Goal: Task Accomplishment & Management: Complete application form

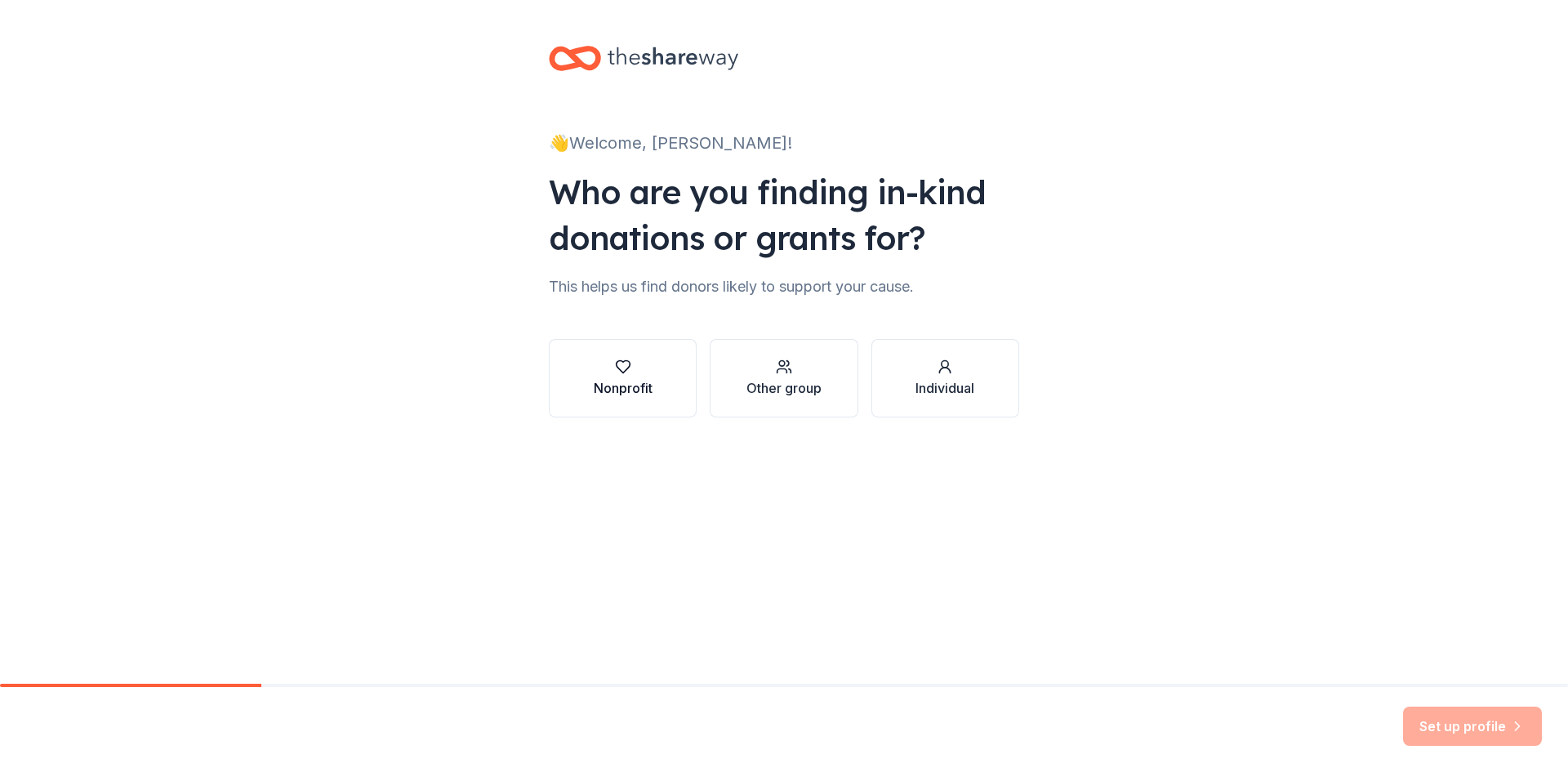
click at [656, 394] on button "Nonprofit" at bounding box center [623, 378] width 148 height 79
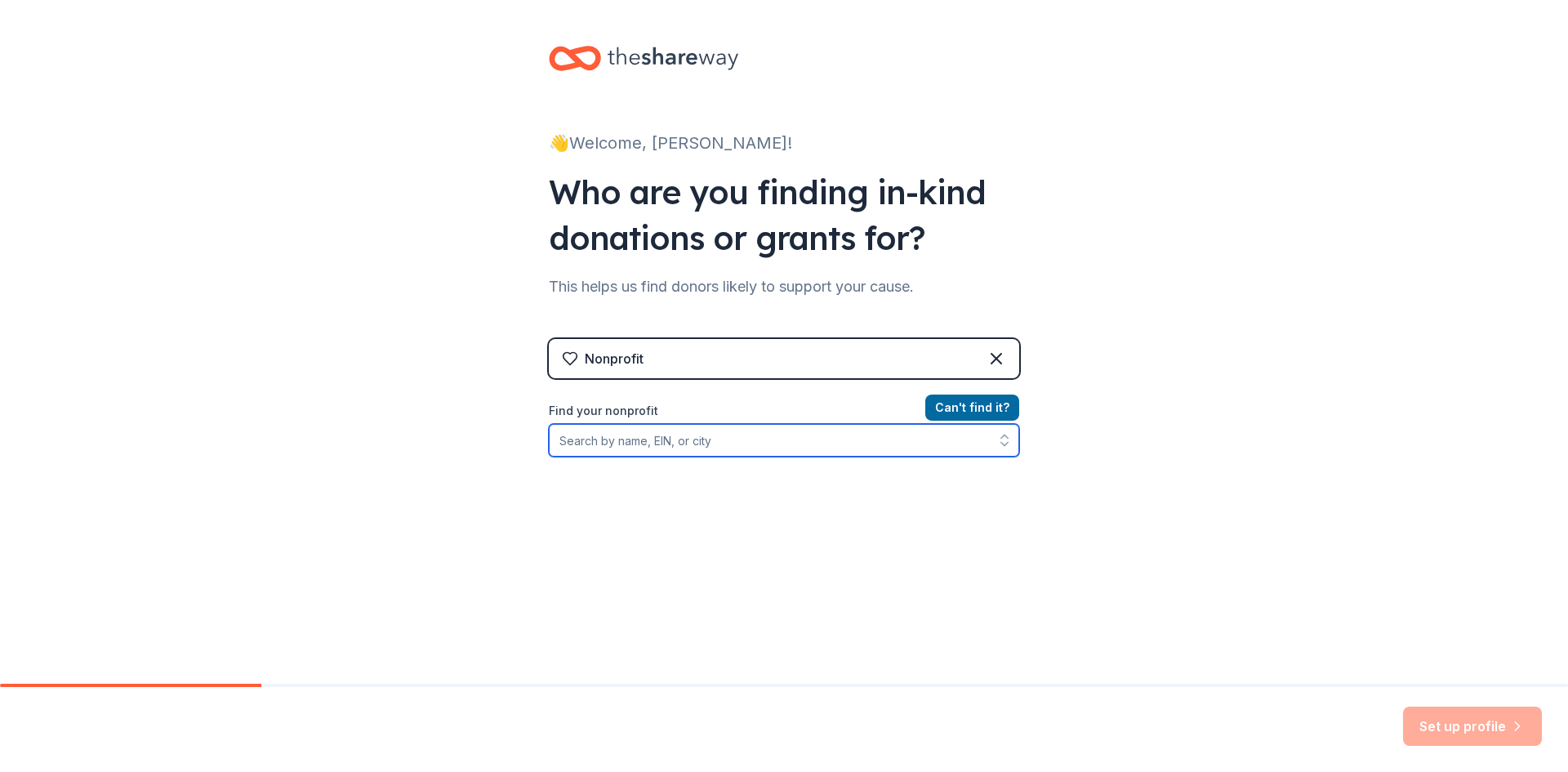
click at [640, 452] on input "Find your nonprofit" at bounding box center [783, 440] width 470 height 33
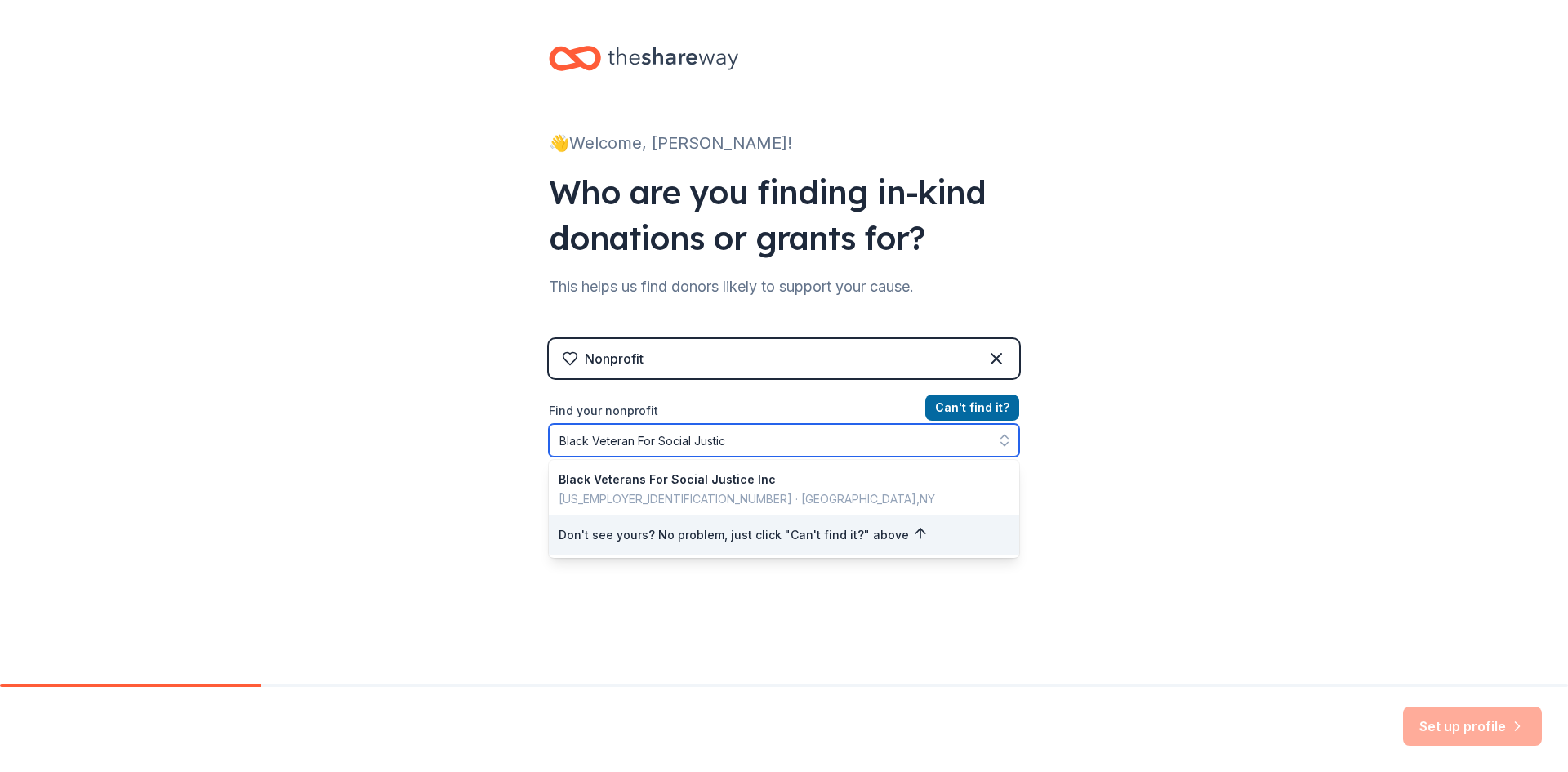
type input "Black Veteran For Social Justice"
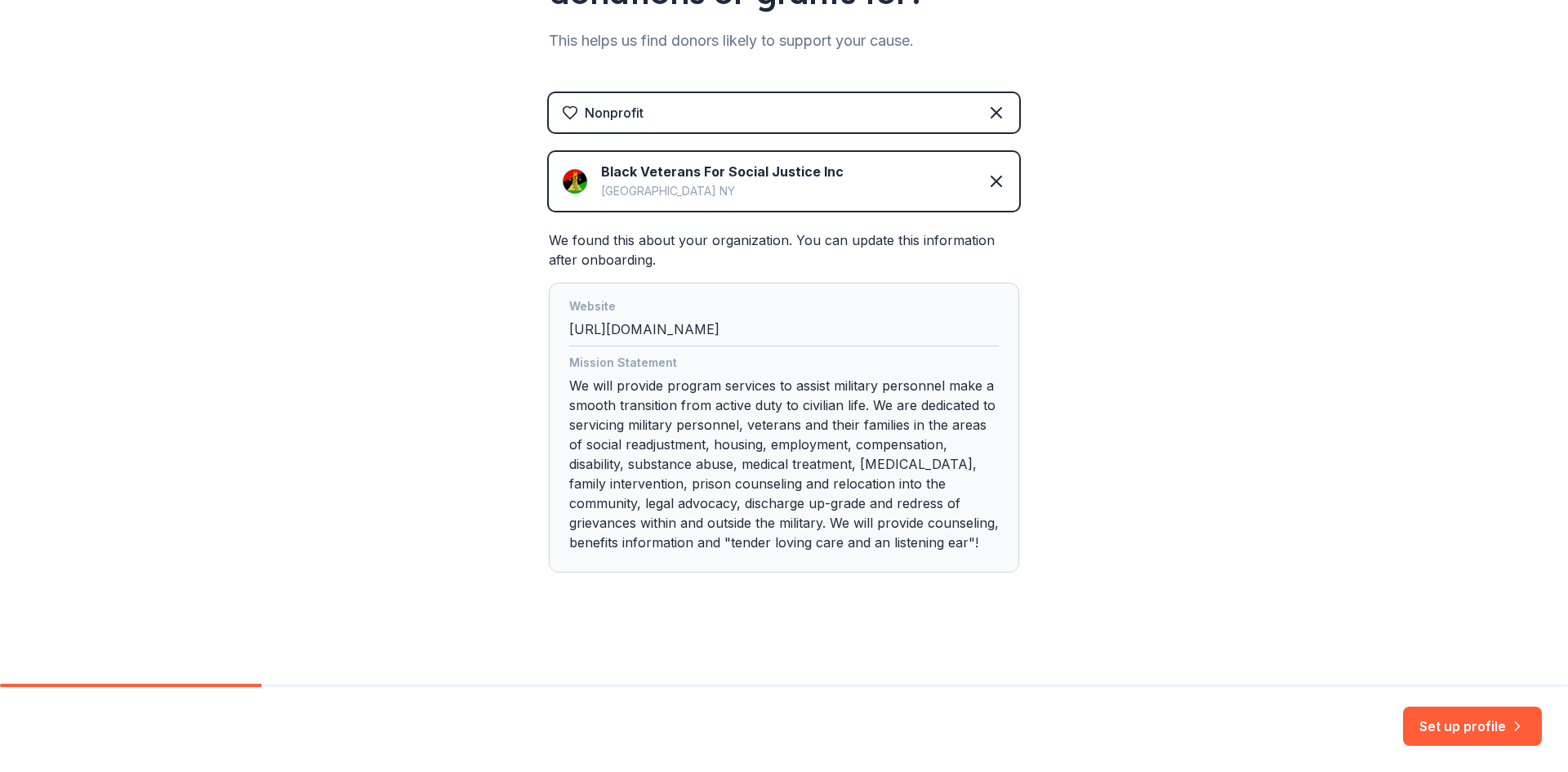
scroll to position [266, 0]
click at [1478, 729] on button "Set up profile" at bounding box center [1473, 726] width 139 height 39
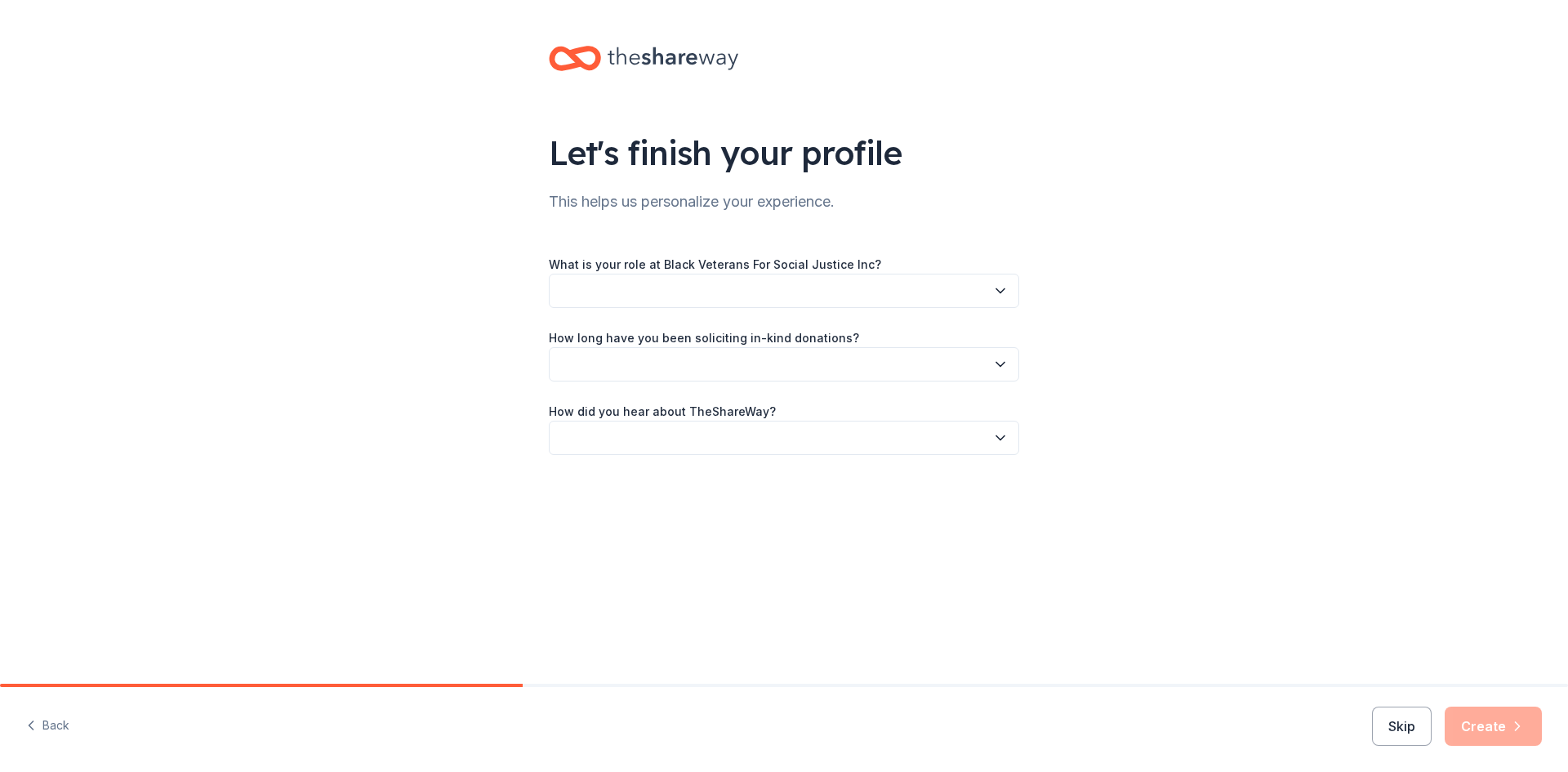
click at [635, 292] on button "button" at bounding box center [783, 291] width 470 height 34
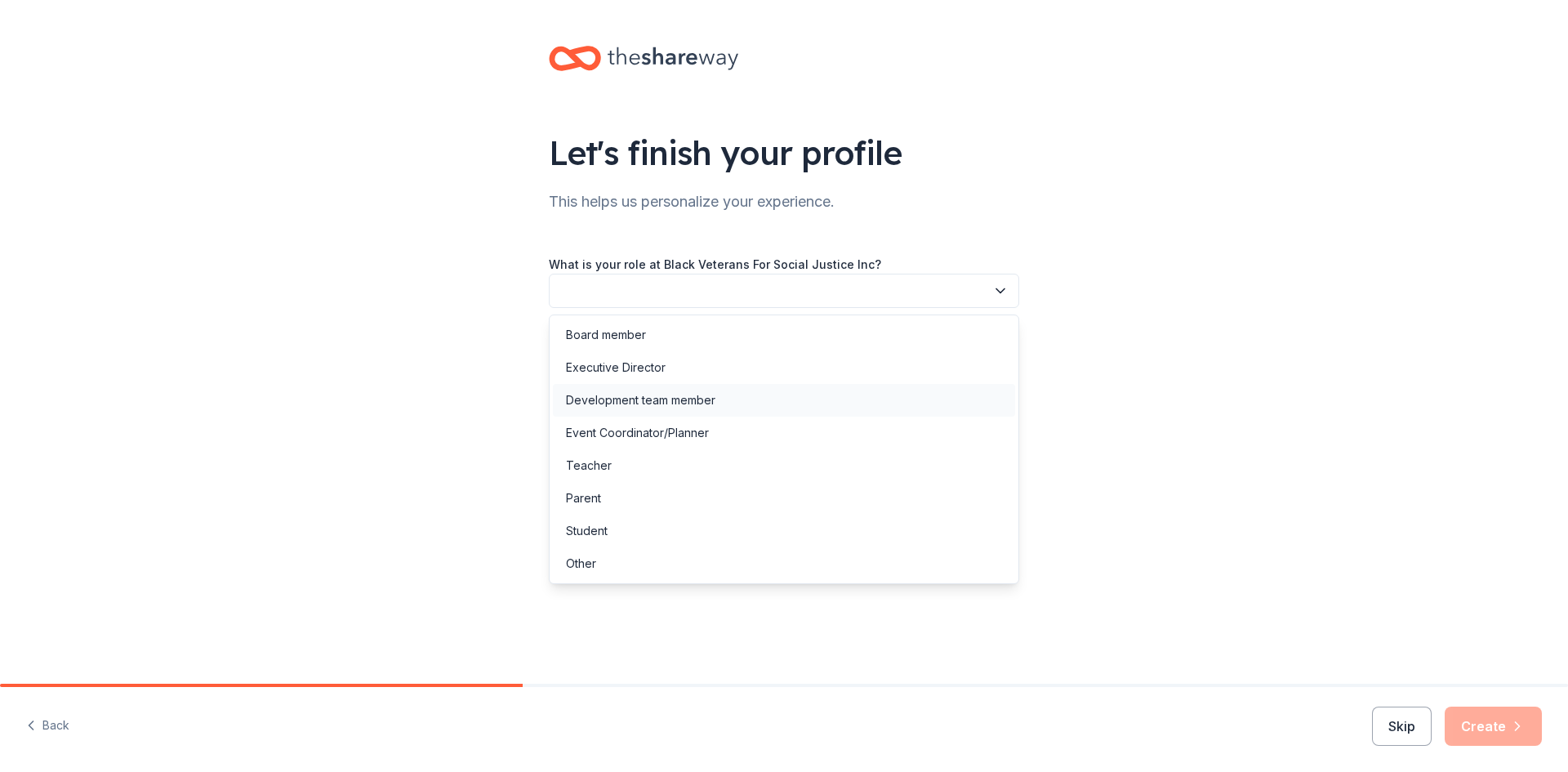
click at [658, 406] on div "Development team member" at bounding box center [640, 401] width 150 height 20
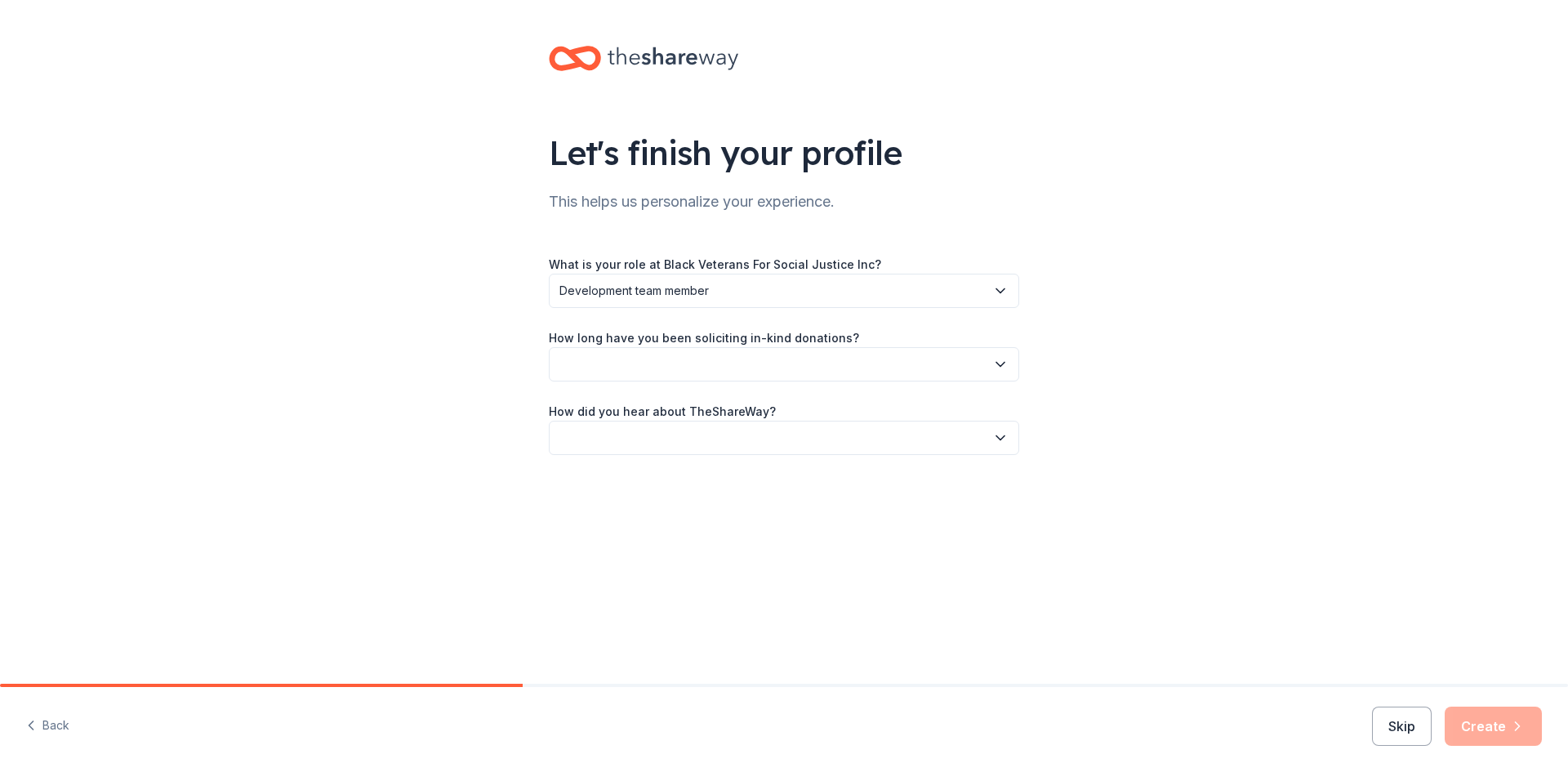
click at [609, 374] on button "button" at bounding box center [783, 364] width 470 height 34
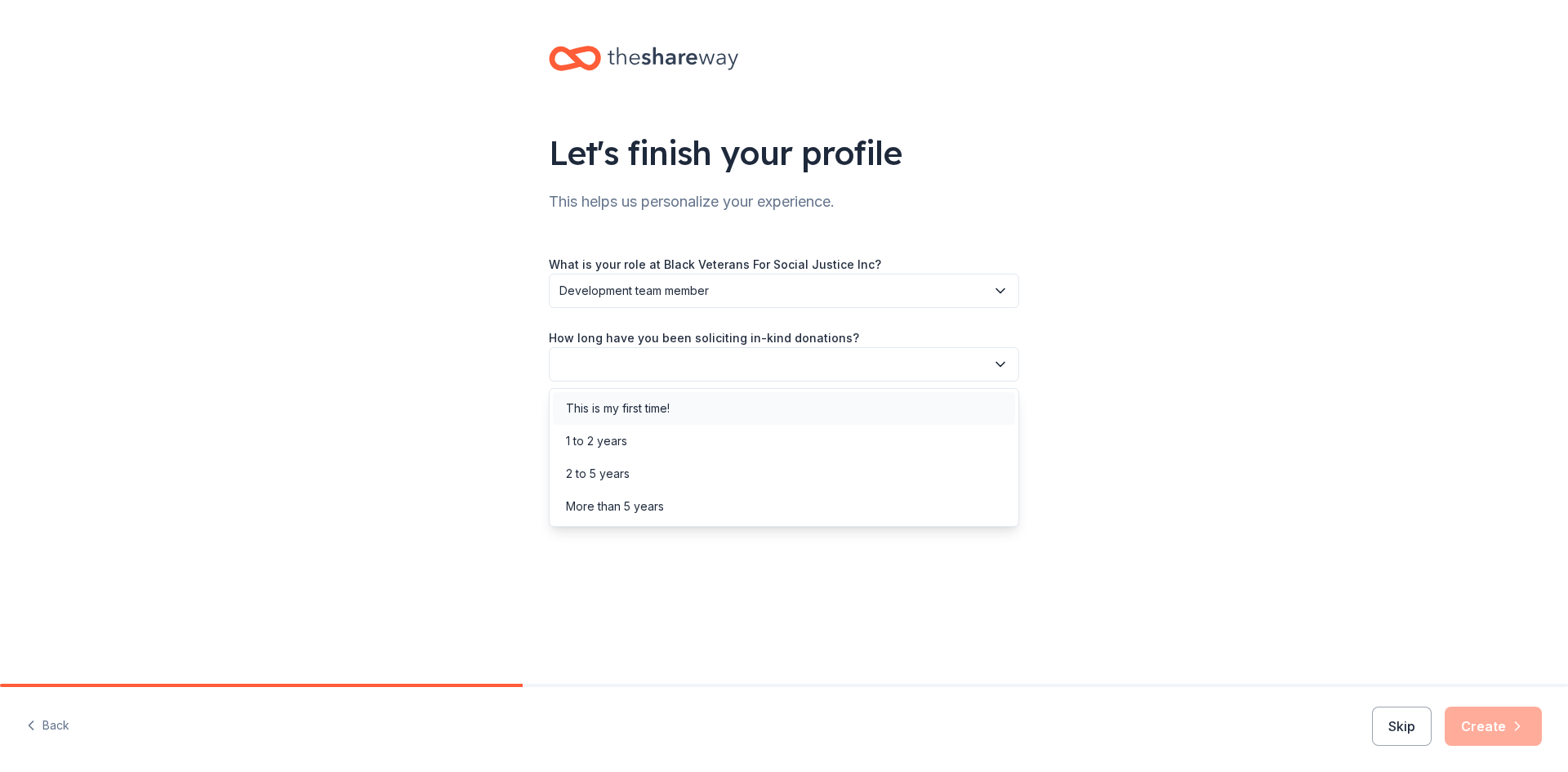
click at [615, 417] on div "This is my first time!" at bounding box center [617, 409] width 103 height 20
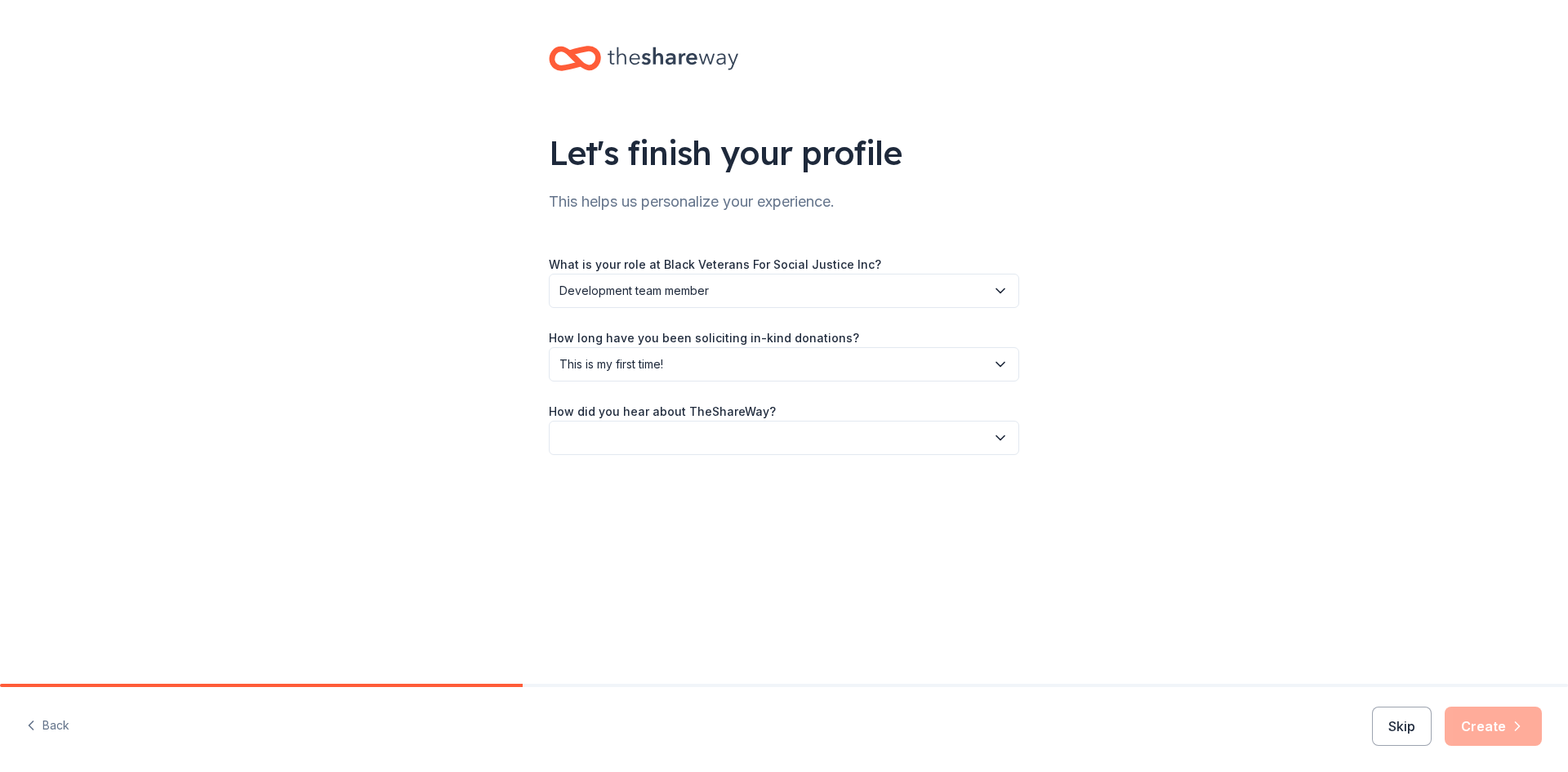
click at [623, 370] on span "This is my first time!" at bounding box center [772, 364] width 426 height 20
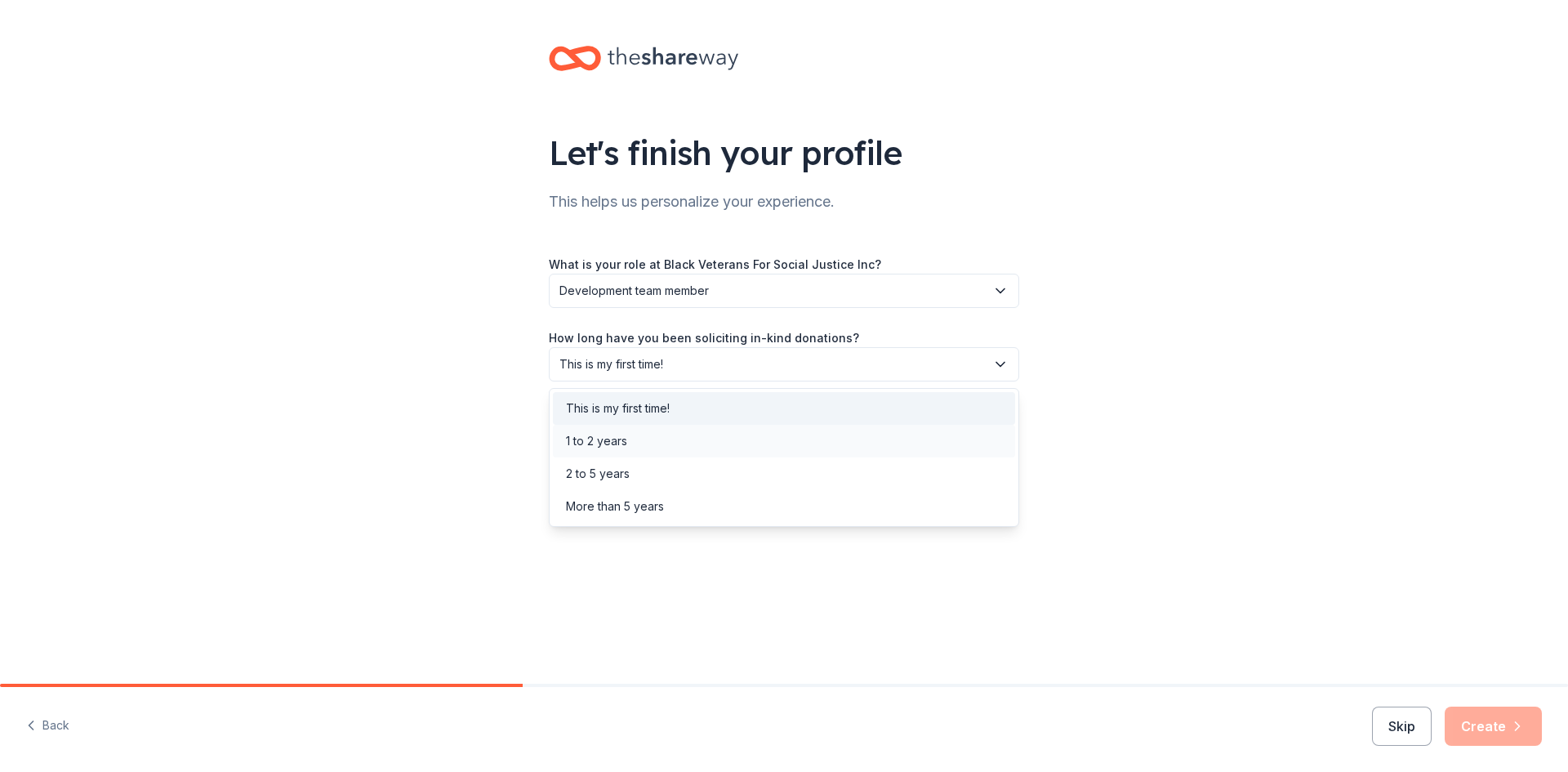
click at [632, 436] on div "1 to 2 years" at bounding box center [784, 441] width 462 height 33
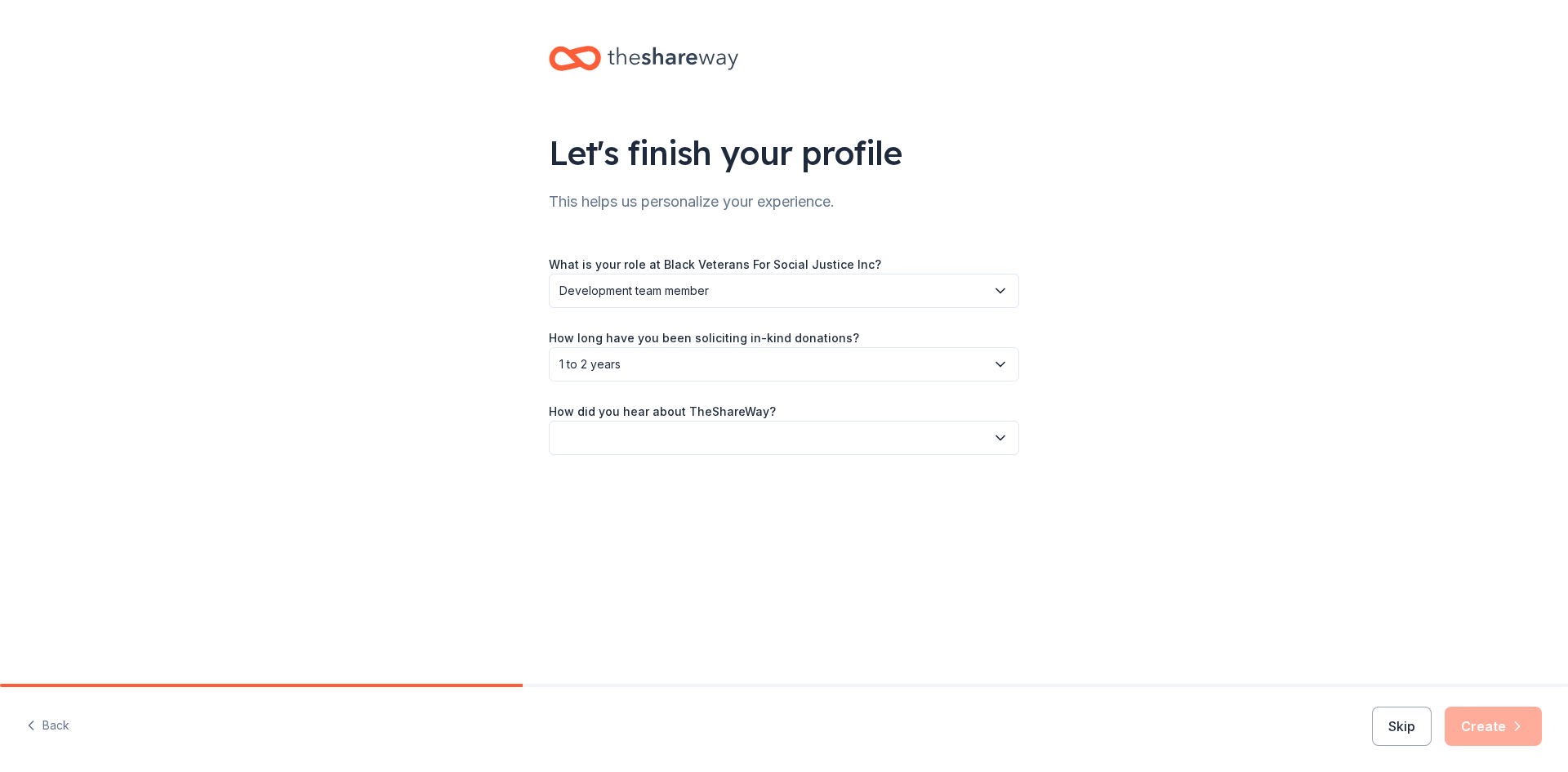
click at [650, 434] on button "button" at bounding box center [783, 438] width 470 height 34
click at [669, 518] on div "Online search" at bounding box center [784, 514] width 462 height 33
click at [1409, 724] on button "Skip" at bounding box center [1401, 726] width 60 height 39
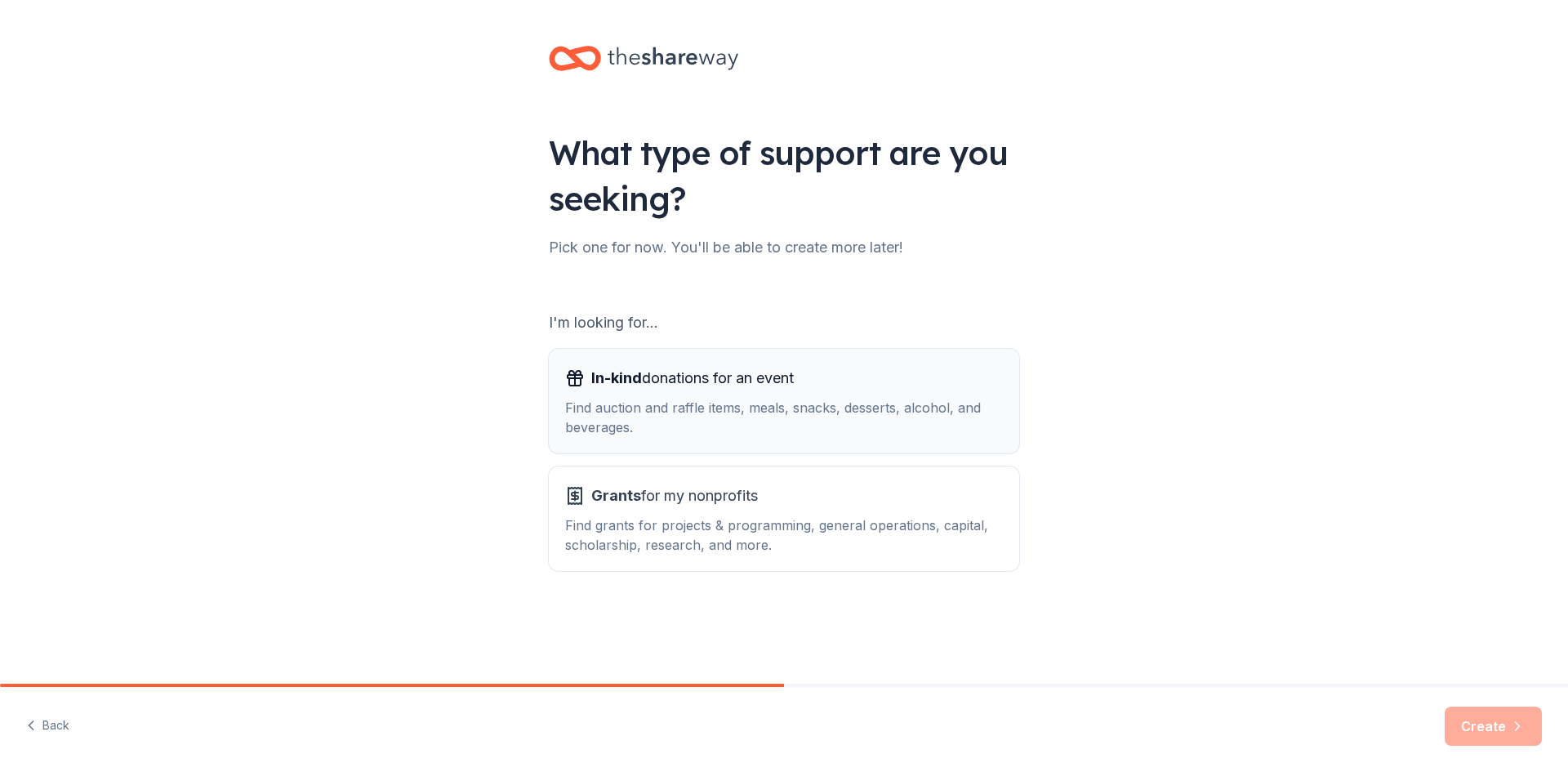
click at [681, 393] on div "In-kind donations for an event Find auction and raffle items, meals, snacks, de…" at bounding box center [784, 401] width 438 height 72
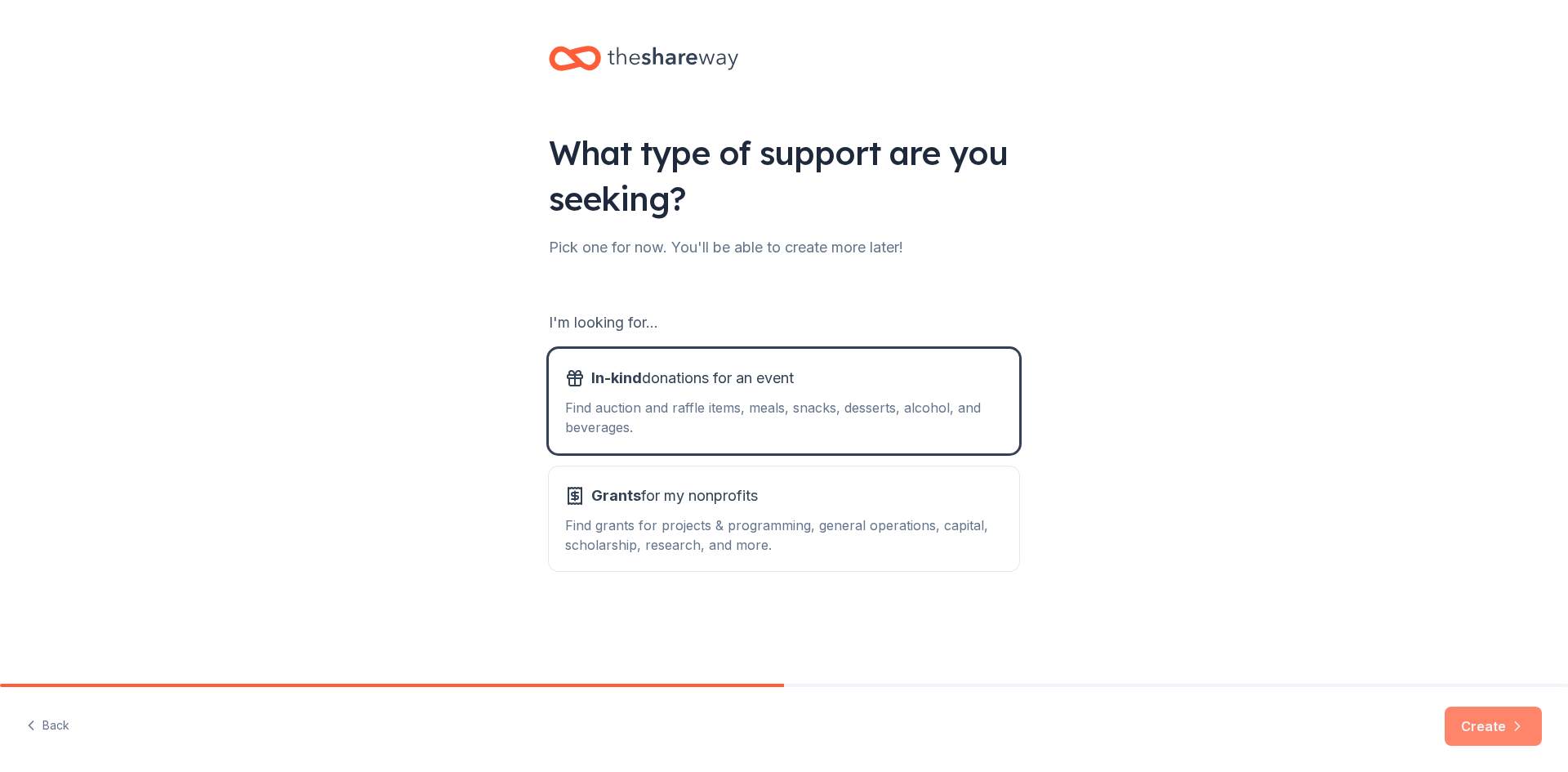
click at [1456, 728] on button "Create" at bounding box center [1493, 726] width 97 height 39
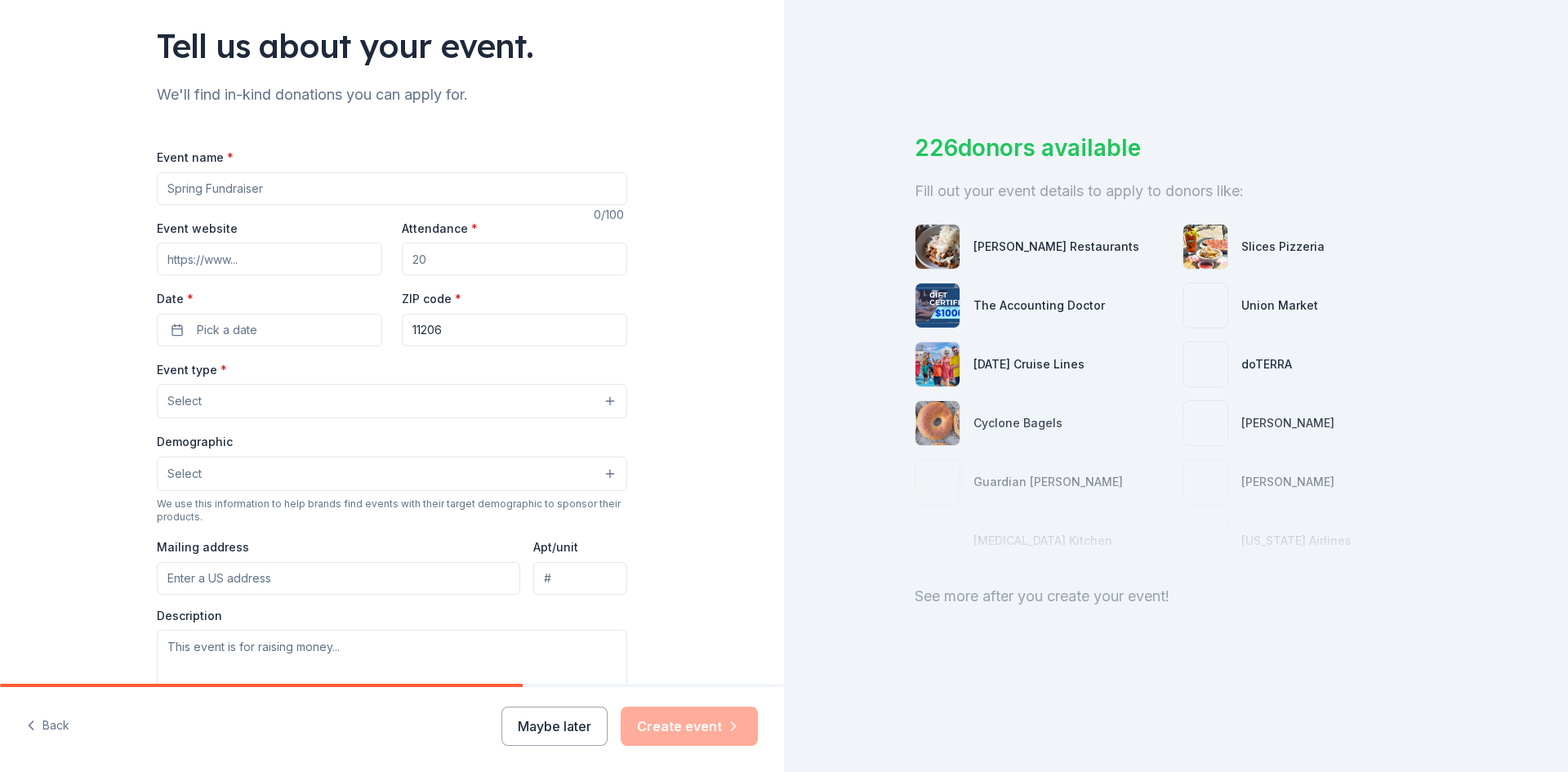
scroll to position [163, 0]
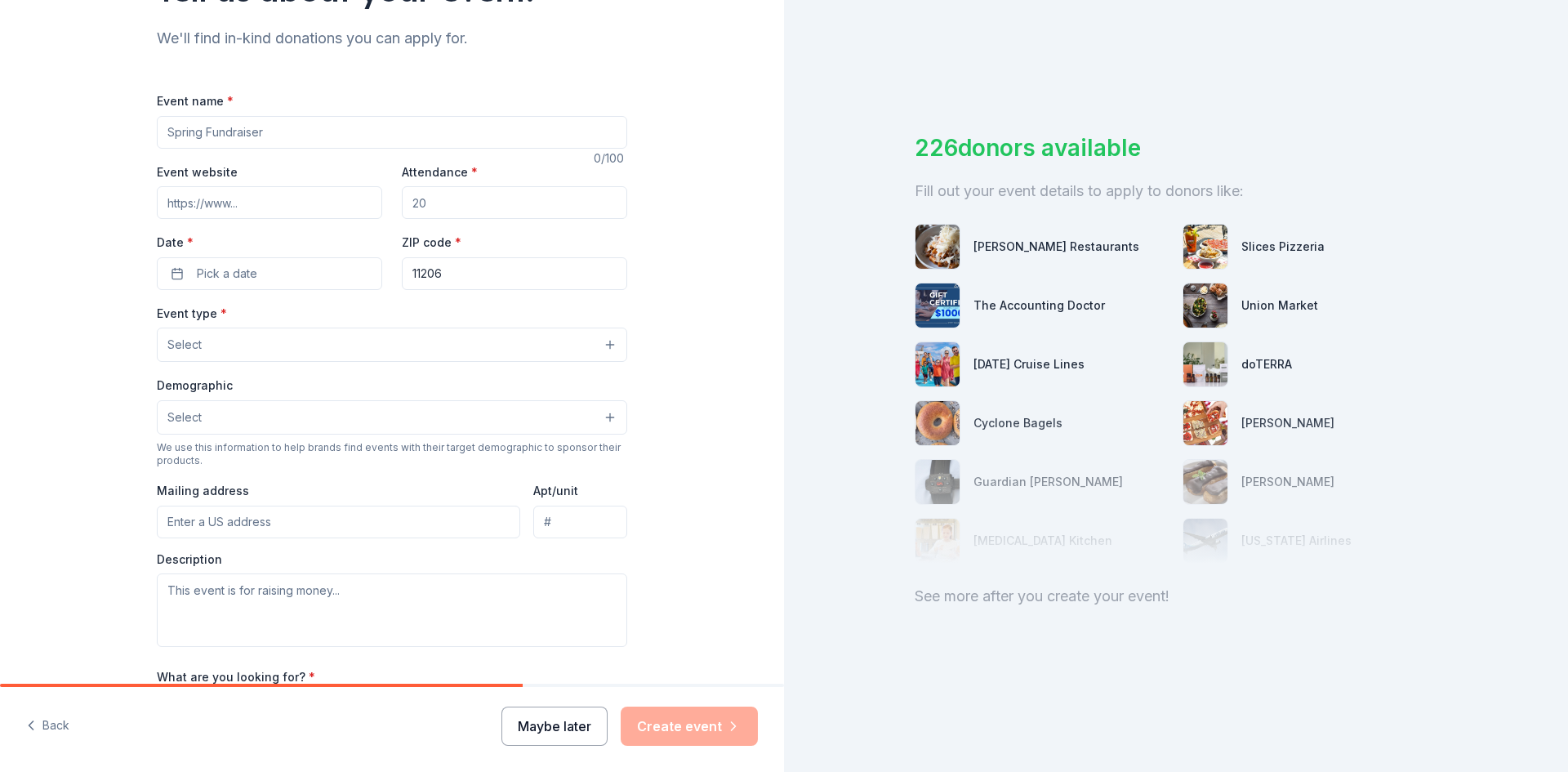
click at [566, 720] on button "Maybe later" at bounding box center [554, 726] width 106 height 39
click at [574, 726] on button "Maybe later" at bounding box center [554, 726] width 106 height 39
click at [582, 740] on button "Maybe later" at bounding box center [554, 726] width 106 height 39
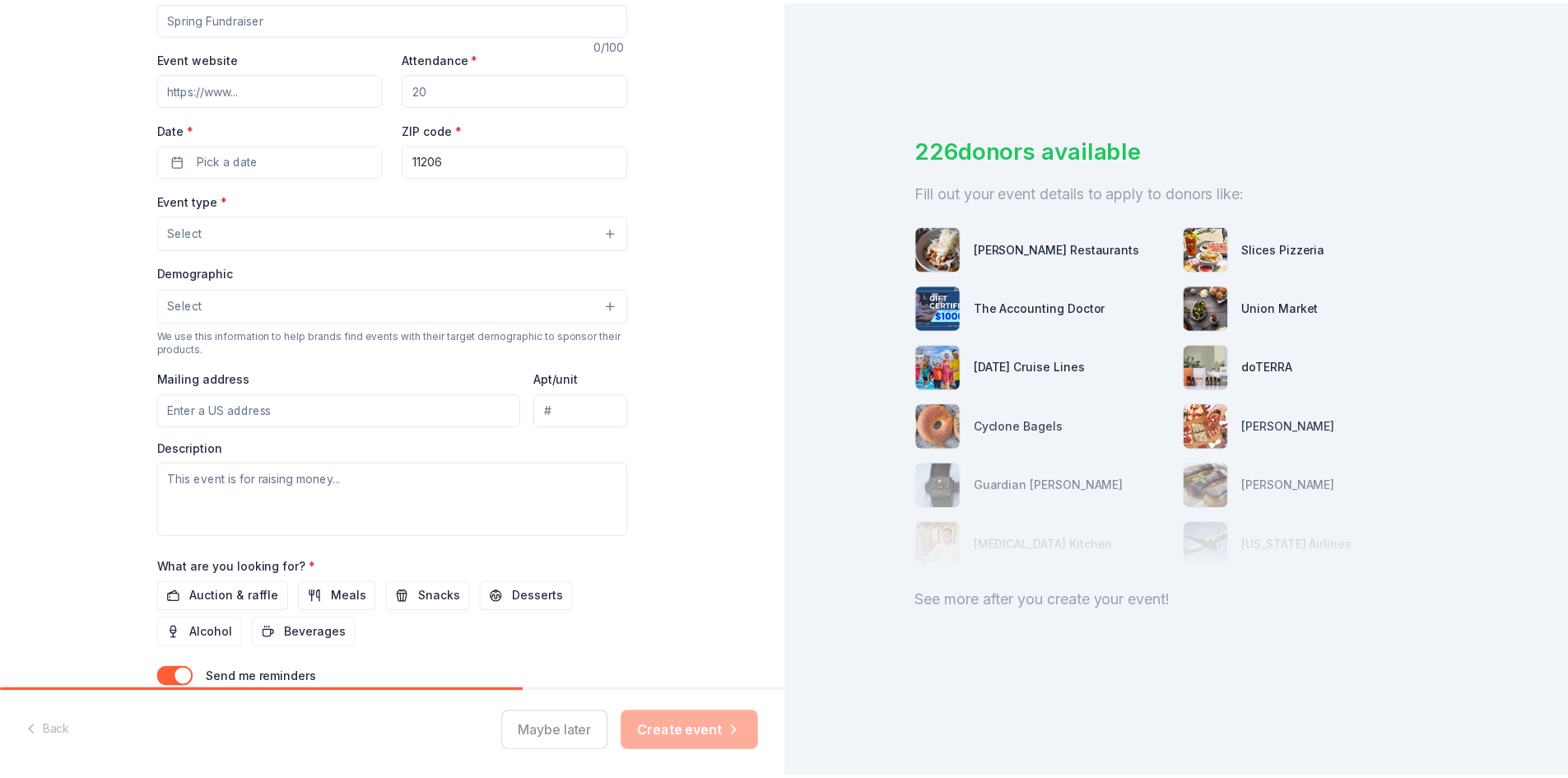
scroll to position [407, 0]
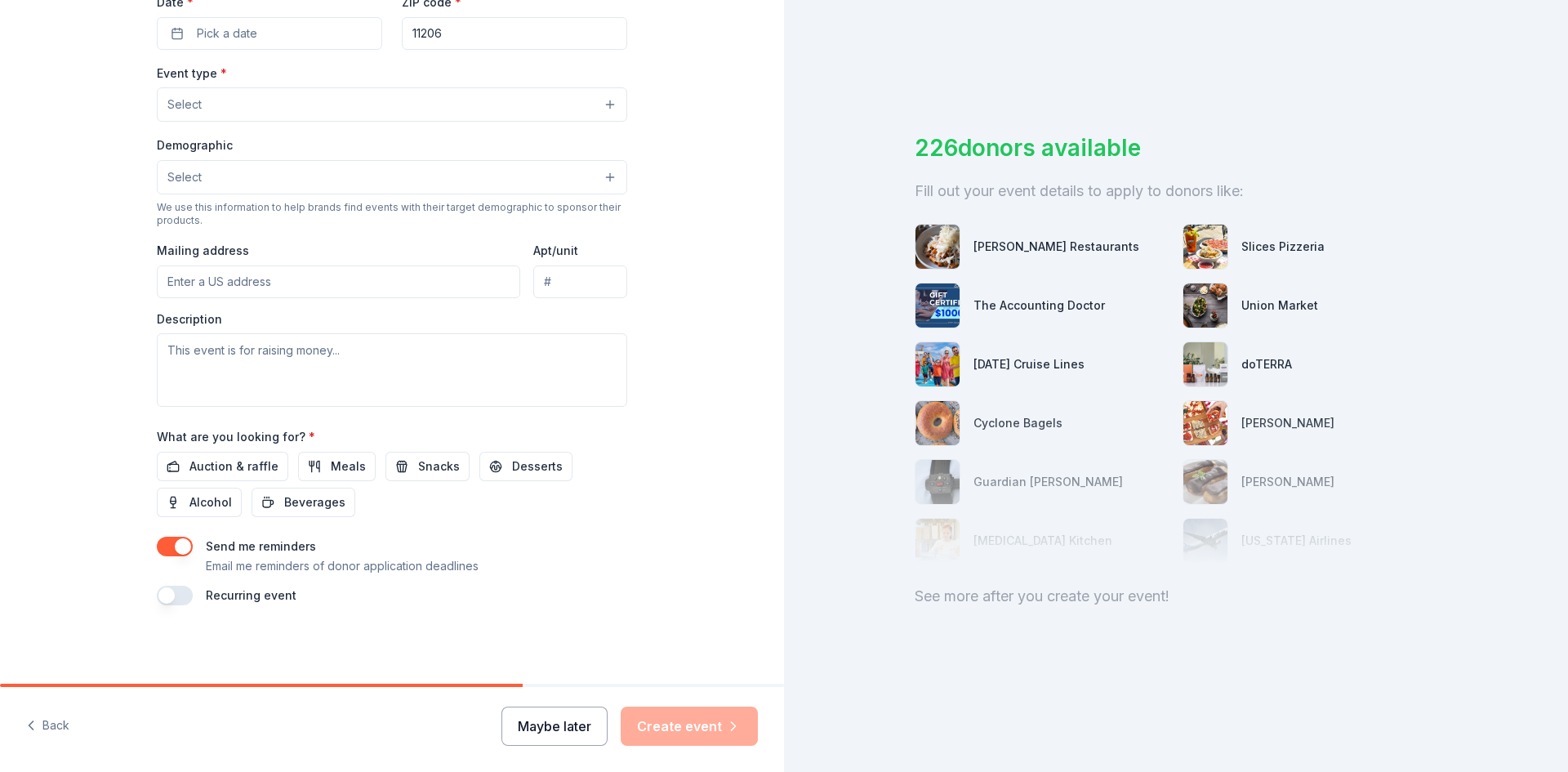
click at [566, 729] on button "Maybe later" at bounding box center [554, 726] width 106 height 39
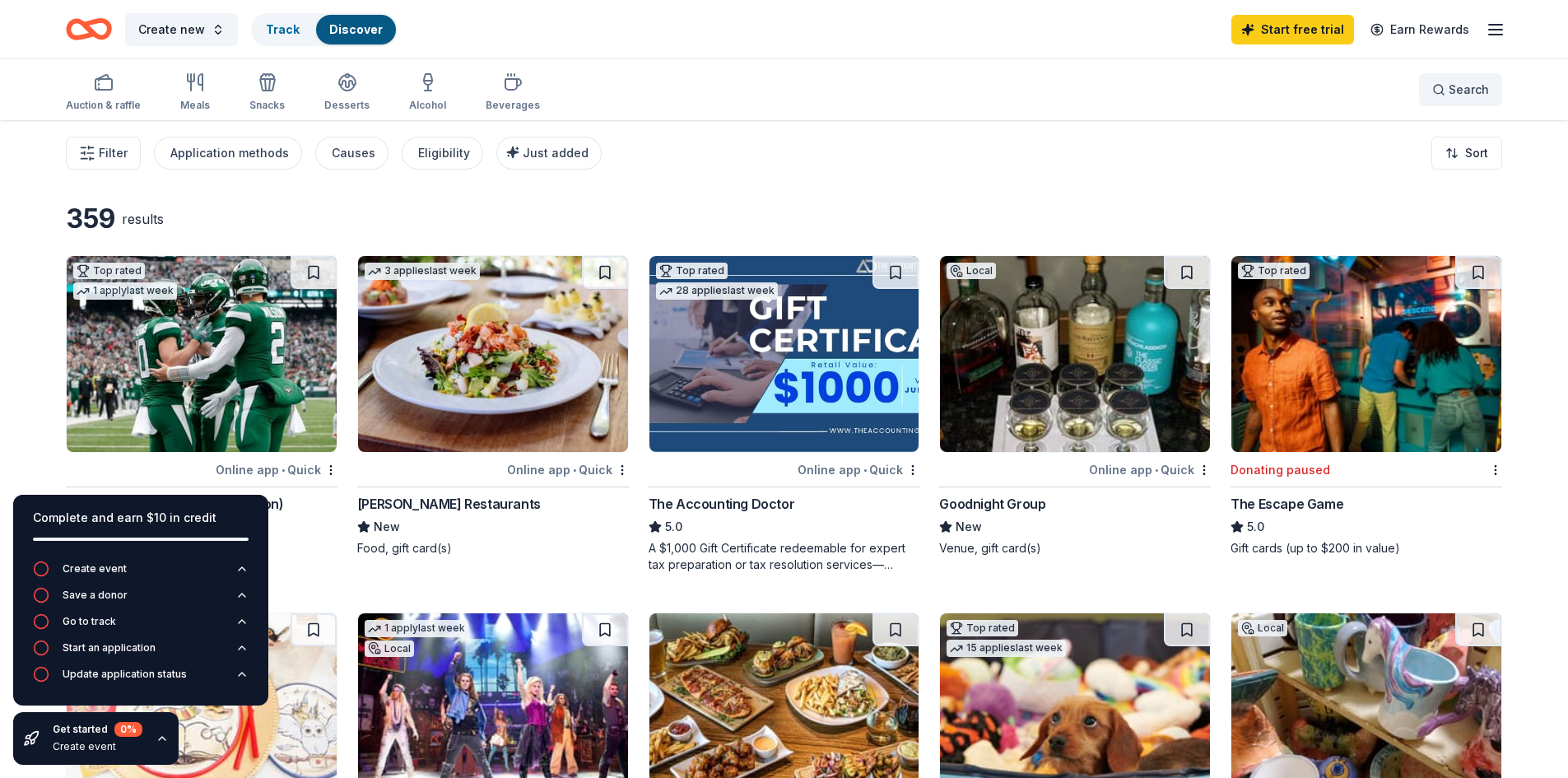
click at [1447, 78] on button "Search" at bounding box center [1460, 89] width 83 height 33
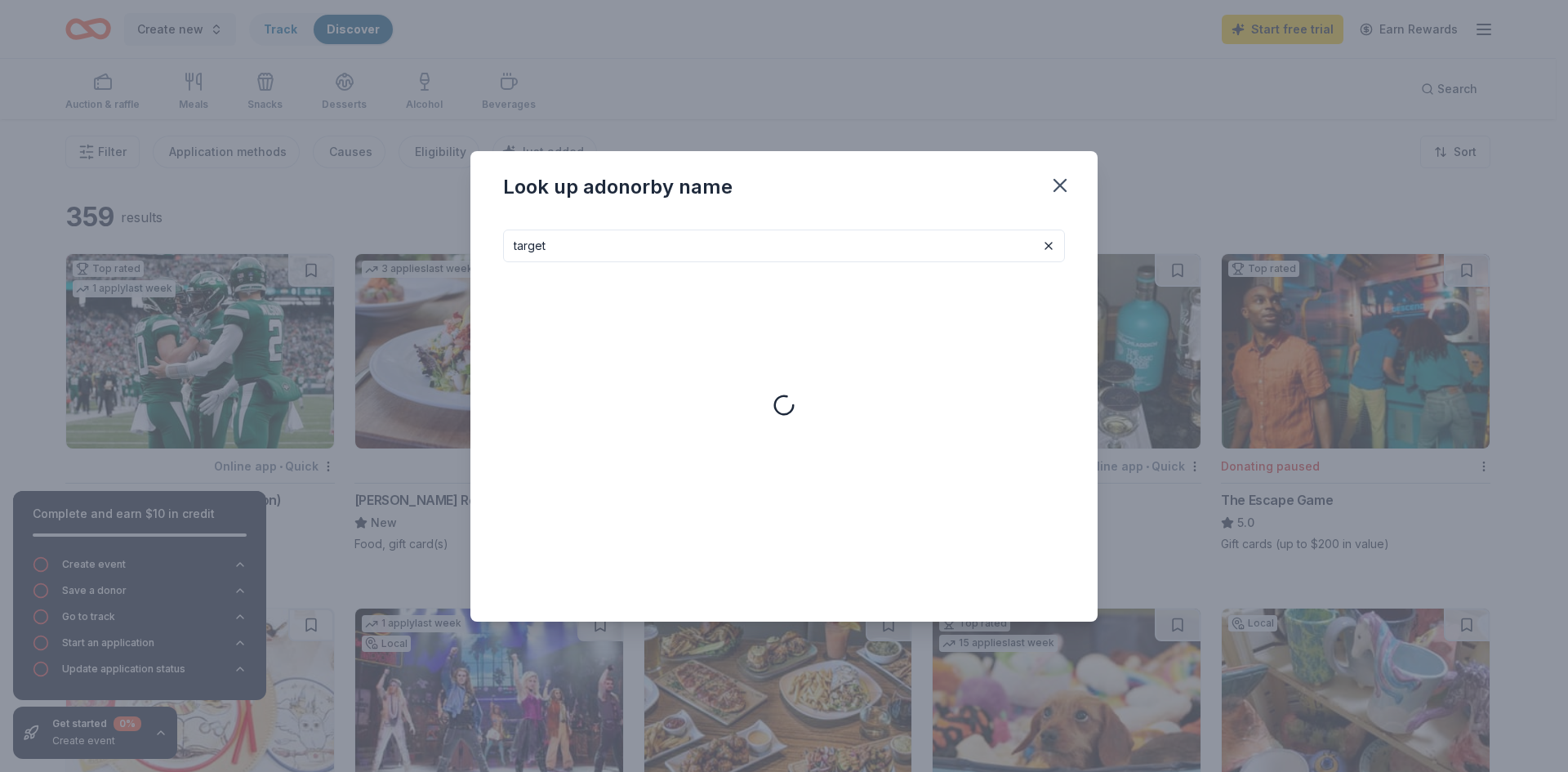
type input "target"
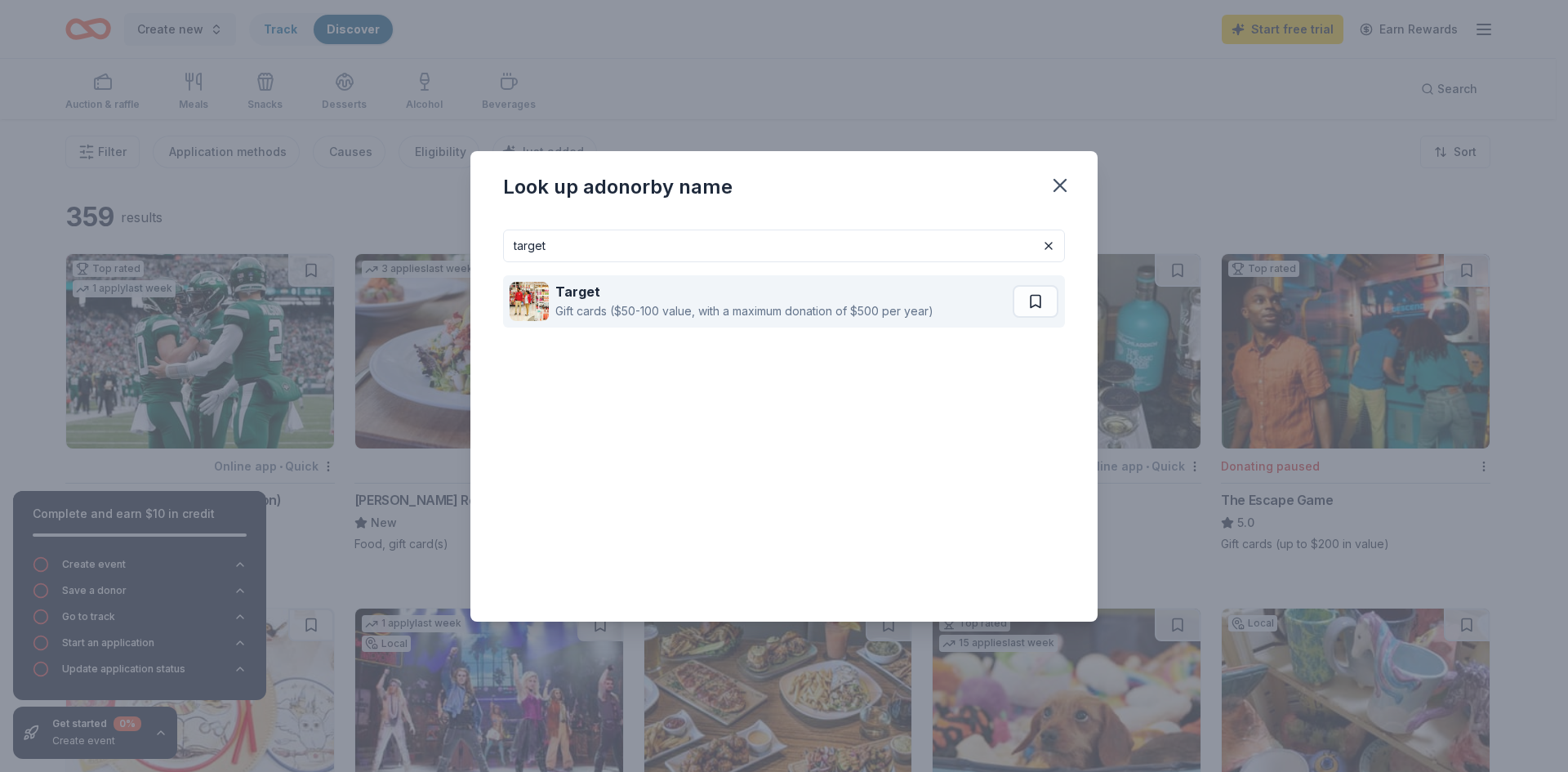
click at [751, 282] on div "Target" at bounding box center [745, 292] width 378 height 20
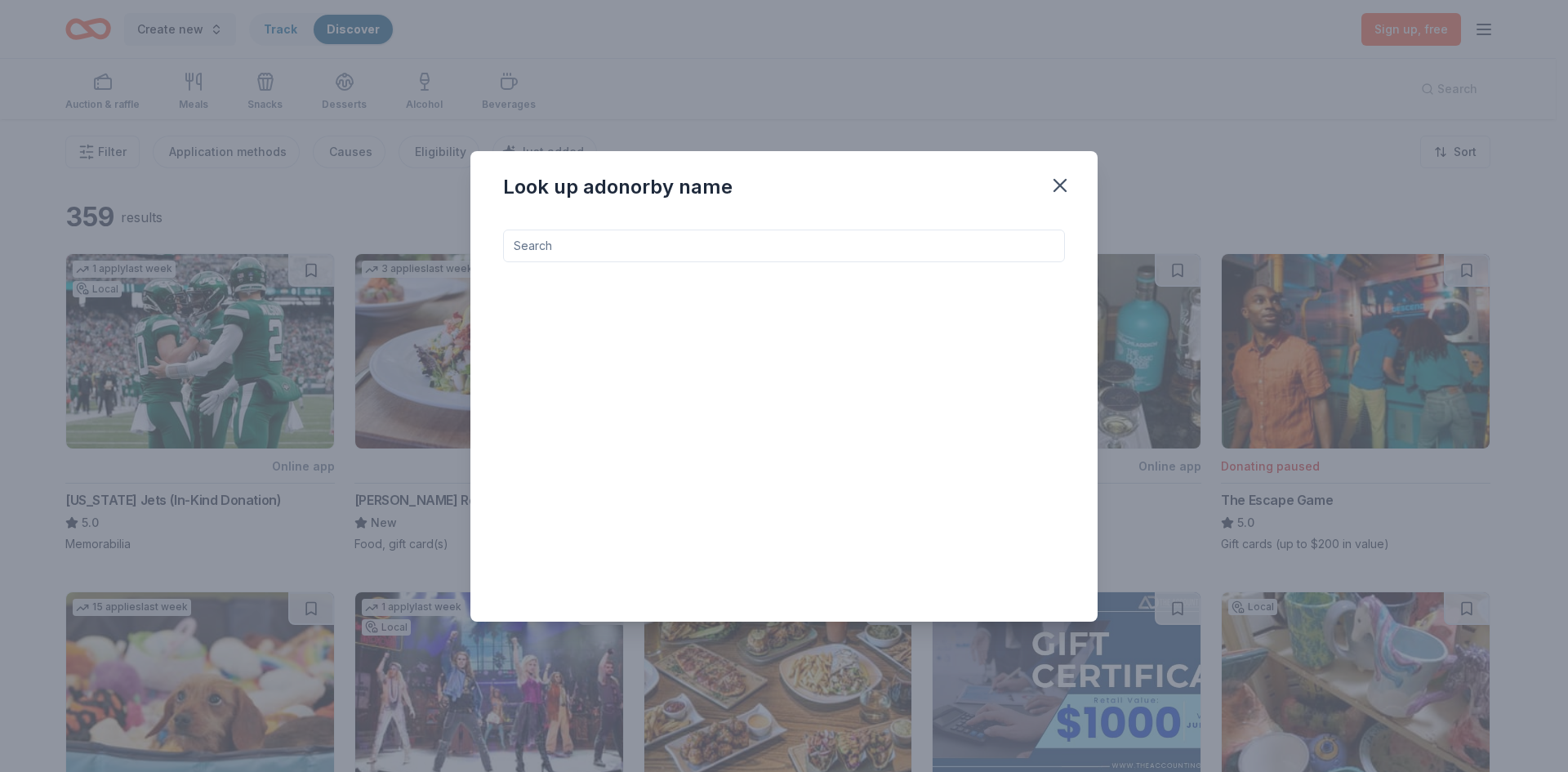
drag, startPoint x: 1059, startPoint y: 178, endPoint x: 656, endPoint y: 24, distance: 431.4
click at [1047, 181] on button "button" at bounding box center [1060, 186] width 36 height 36
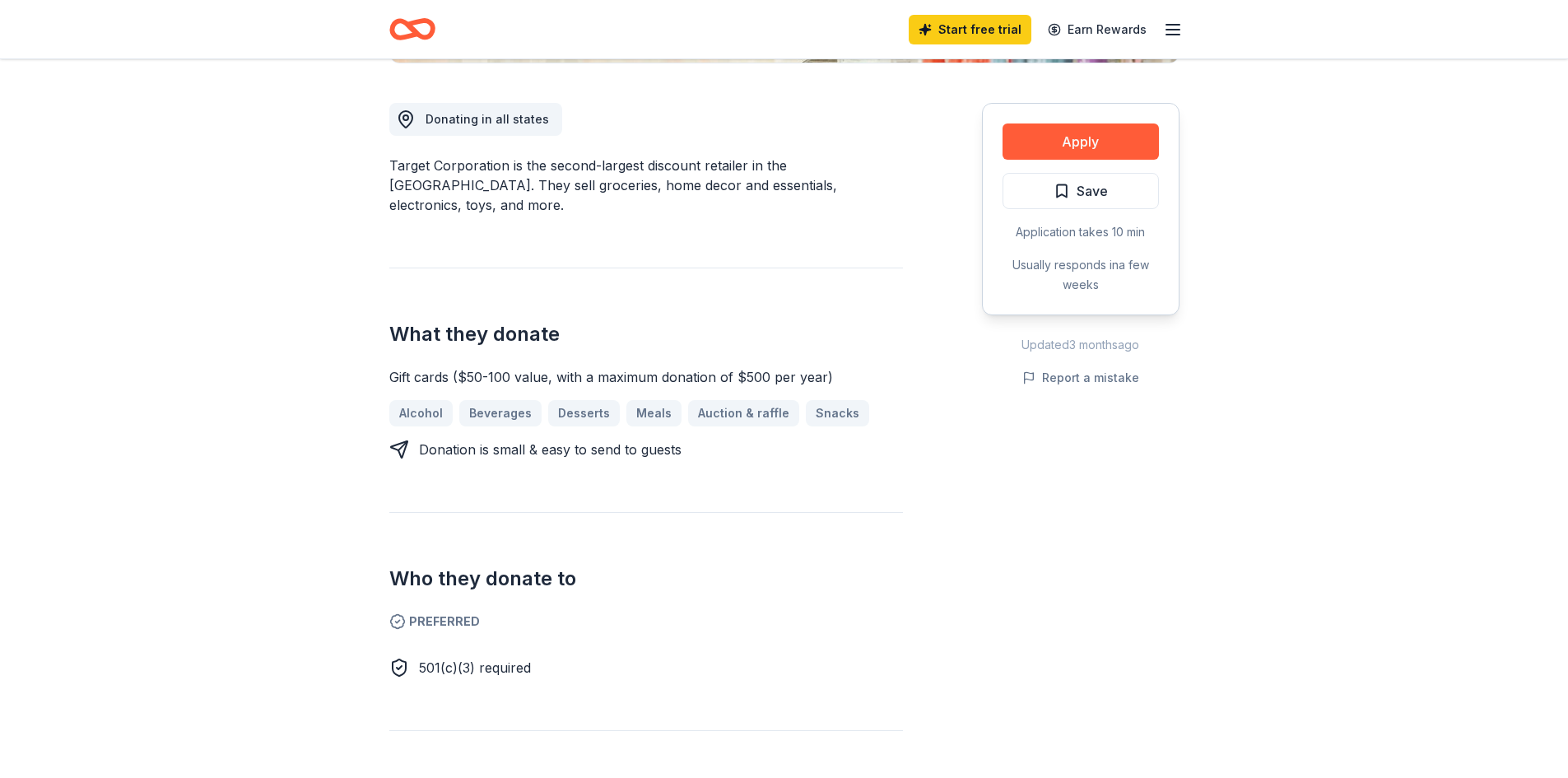
scroll to position [218, 0]
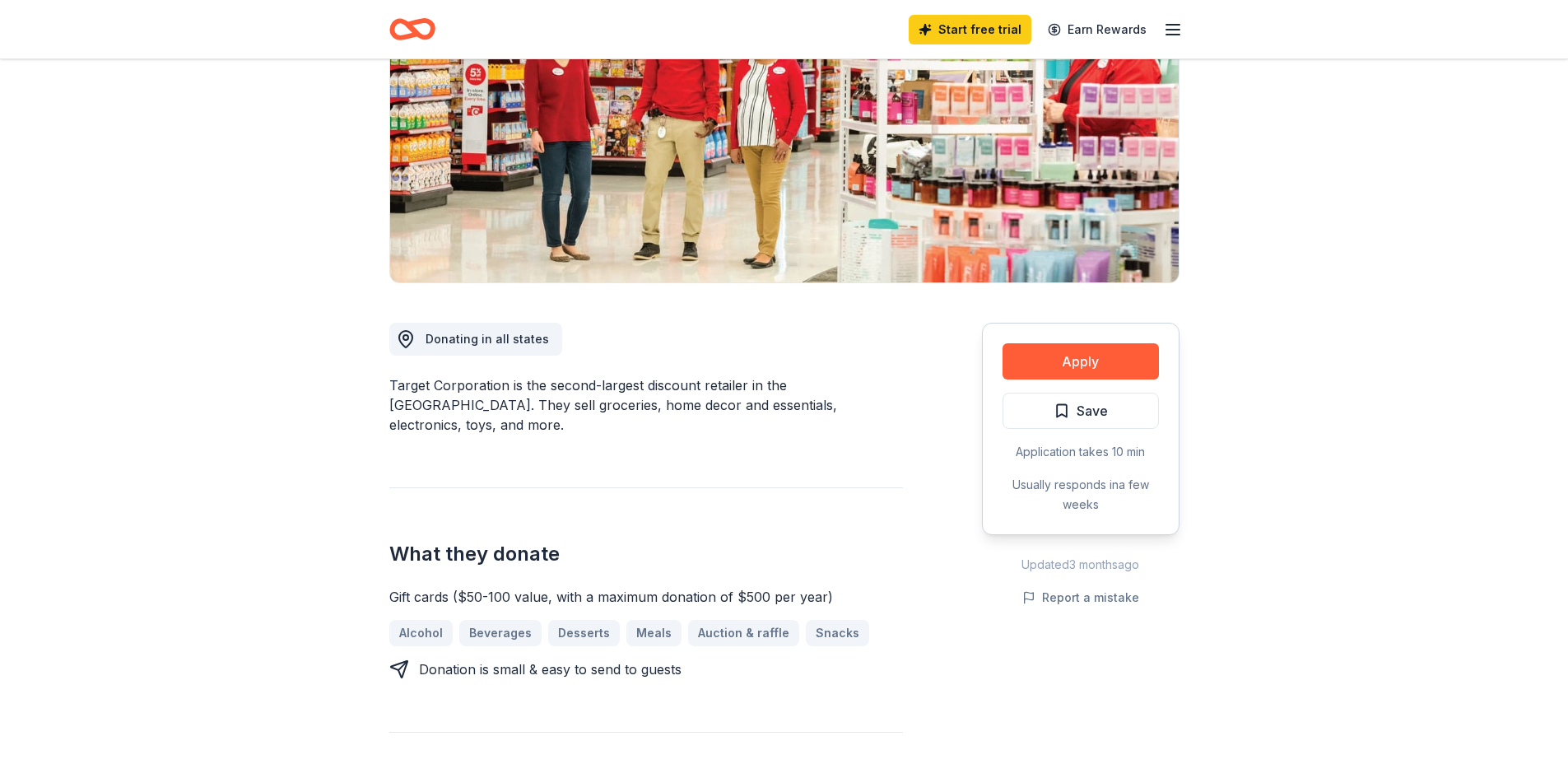
click at [1179, 40] on div "Start free trial Earn Rewards" at bounding box center [1046, 29] width 274 height 39
click at [1176, 36] on icon "button" at bounding box center [1173, 30] width 20 height 20
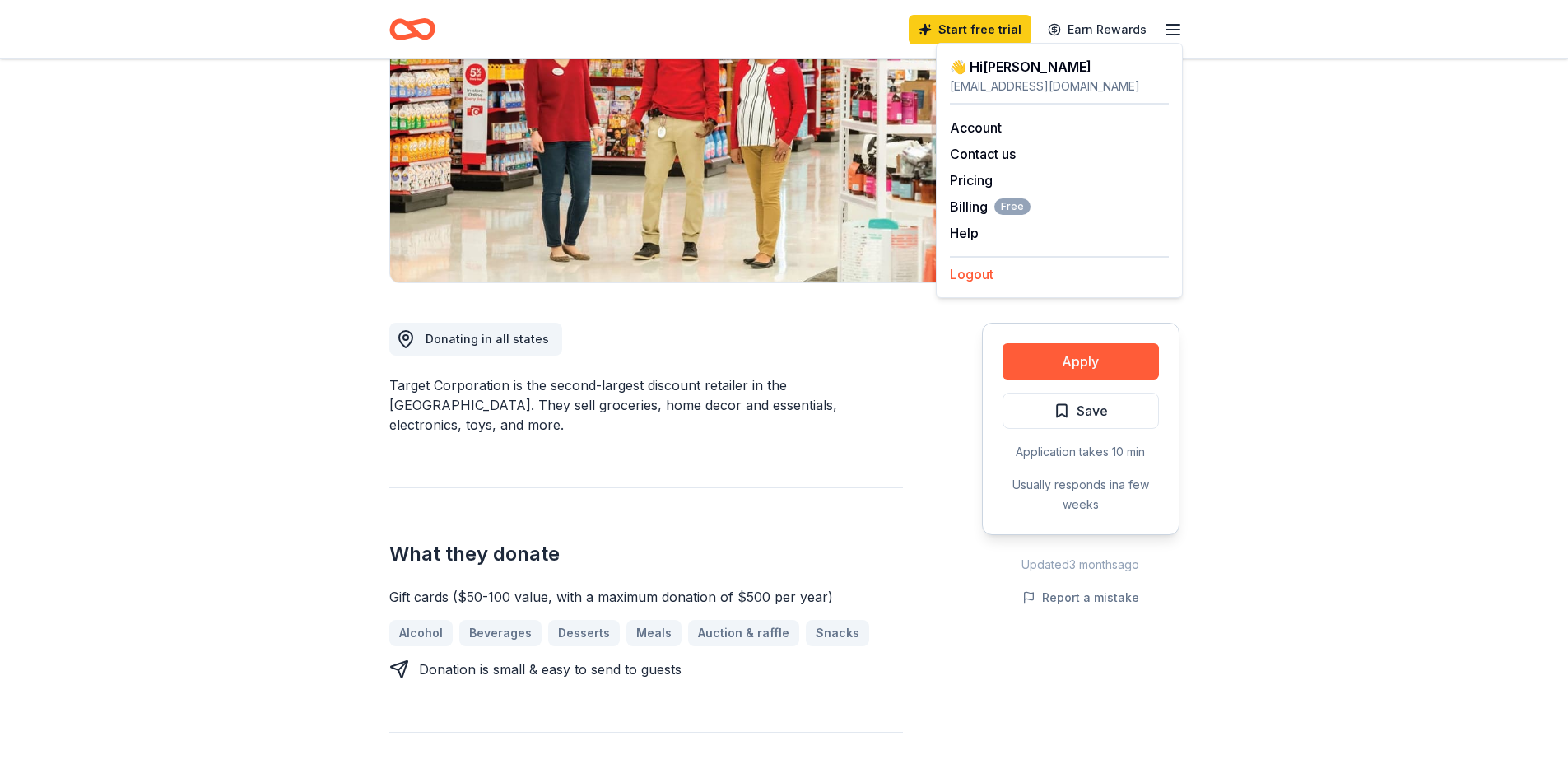
click at [964, 273] on button "Logout" at bounding box center [972, 274] width 44 height 20
